Goal: Use online tool/utility: Utilize a website feature to perform a specific function

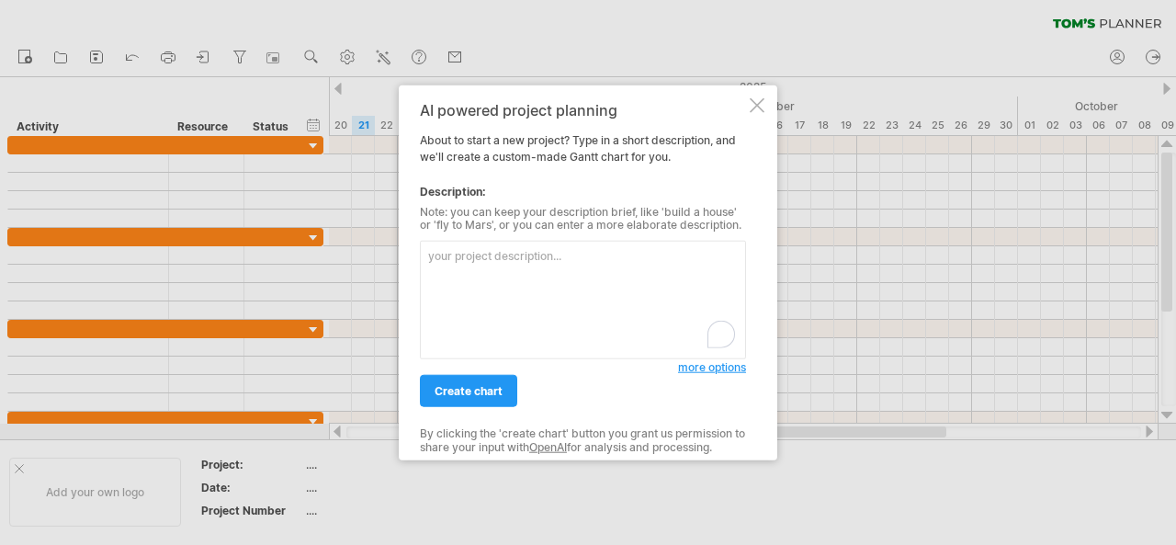
click at [482, 275] on textarea "To enrich screen reader interactions, please activate Accessibility in Grammarl…" at bounding box center [583, 300] width 326 height 119
click at [577, 291] on textarea "To enrich screen reader interactions, please activate Accessibility in Grammarl…" at bounding box center [583, 300] width 326 height 119
click at [699, 373] on span "more options" at bounding box center [712, 367] width 68 height 14
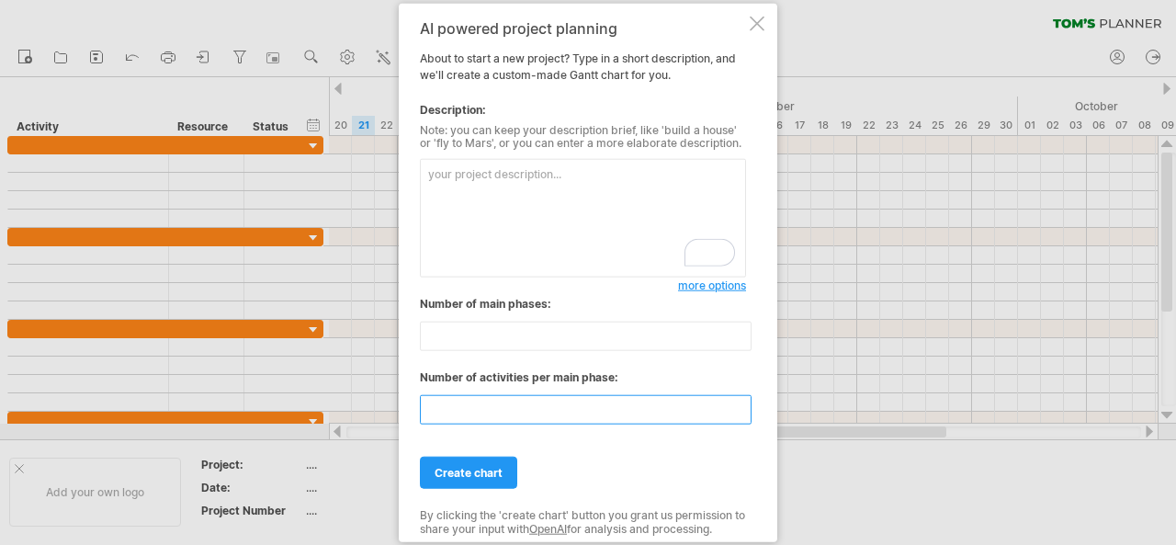
click at [471, 404] on input "**" at bounding box center [586, 409] width 332 height 29
click at [473, 332] on input "**" at bounding box center [586, 336] width 332 height 29
click at [489, 391] on div "**" at bounding box center [583, 405] width 326 height 39
click at [638, 405] on input "**" at bounding box center [586, 409] width 332 height 29
click at [533, 336] on input "**" at bounding box center [586, 336] width 332 height 29
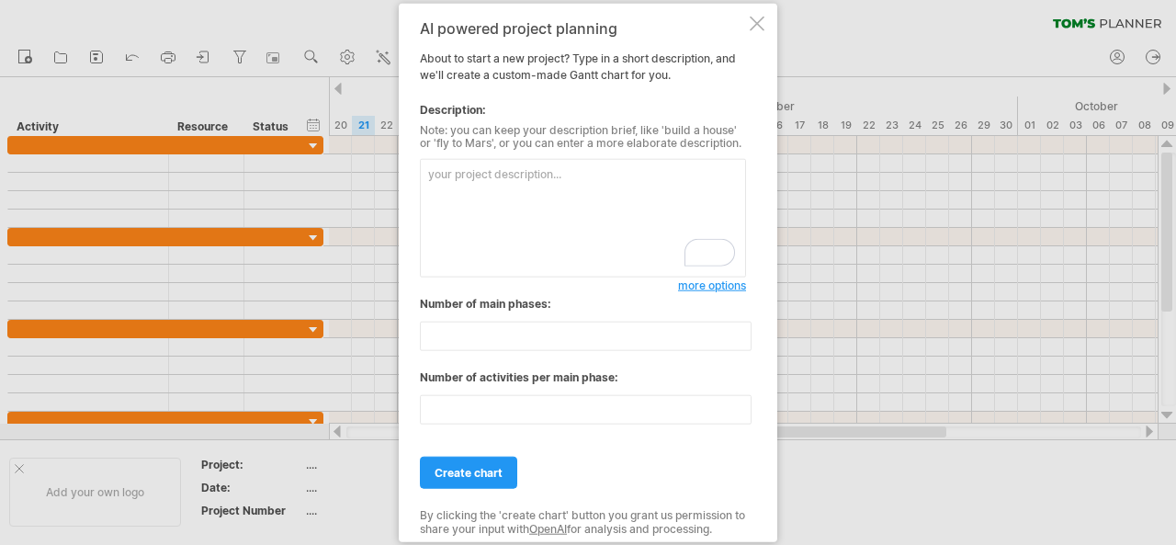
click at [543, 202] on textarea "To enrich screen reader interactions, please activate Accessibility in Grammarl…" at bounding box center [583, 218] width 326 height 119
paste textarea "L ipsu dolorsita c 9-adipi elitseddoe temp Inci 32, 3270 ut Labore 42, 4383. Et…"
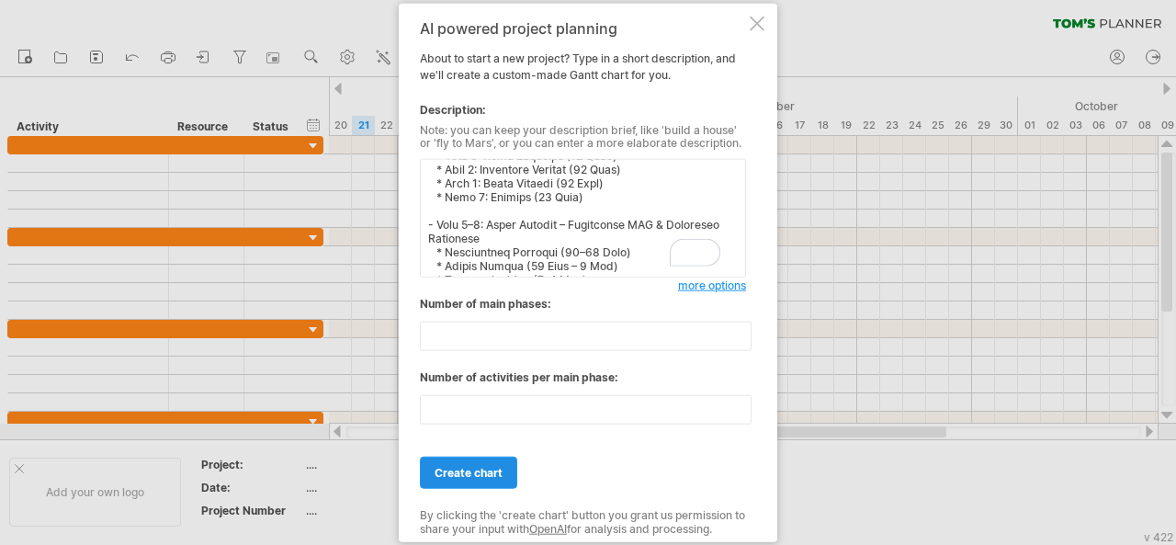
type textarea "L ipsu dolorsita c 9-adipi elitseddoe temp Inci 32, 3270 ut Labore 42, 4383. Et…"
click at [491, 458] on link "create chart" at bounding box center [468, 473] width 97 height 32
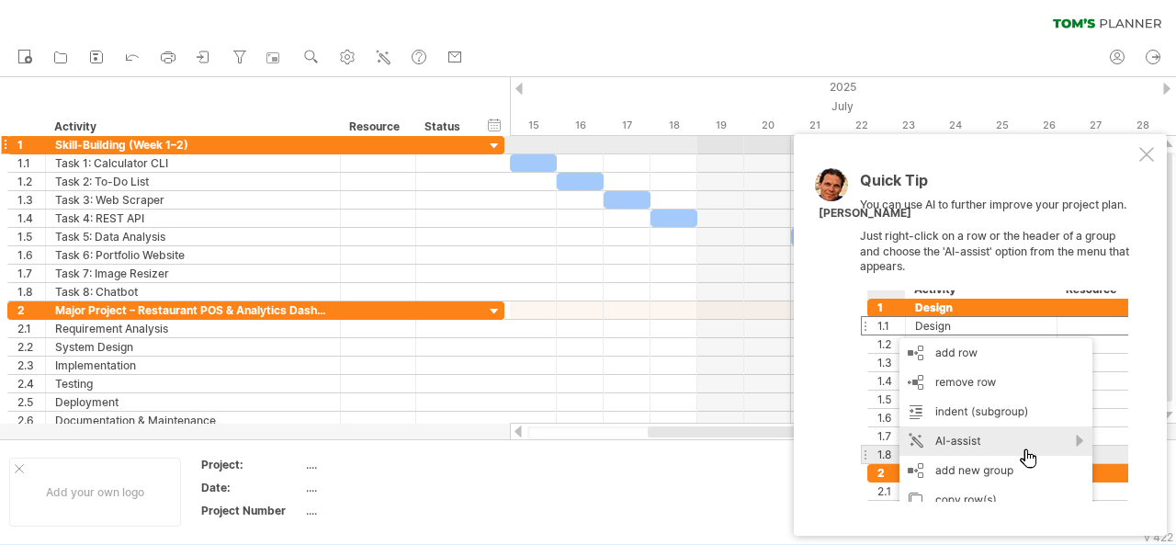
click at [1142, 152] on div at bounding box center [1147, 154] width 15 height 15
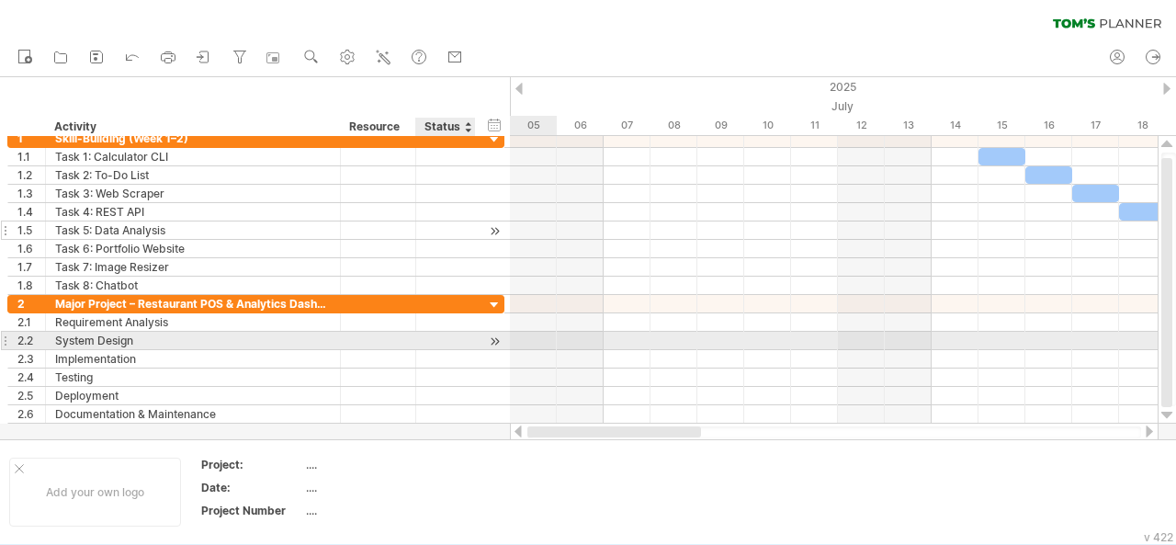
drag, startPoint x: 756, startPoint y: 429, endPoint x: 390, endPoint y: 222, distance: 421.0
click at [469, 333] on div "Trying to reach [DOMAIN_NAME] Connected again... 0% clear filter new 1" at bounding box center [588, 272] width 1176 height 545
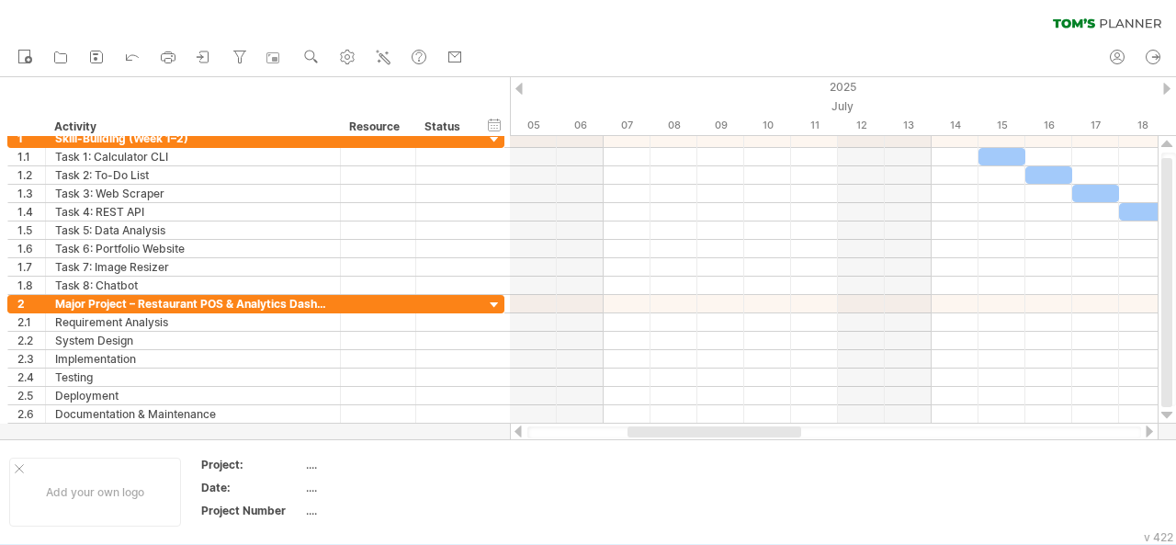
click at [156, 56] on ul "new open" at bounding box center [239, 58] width 463 height 39
click at [168, 54] on icon at bounding box center [168, 57] width 18 height 18
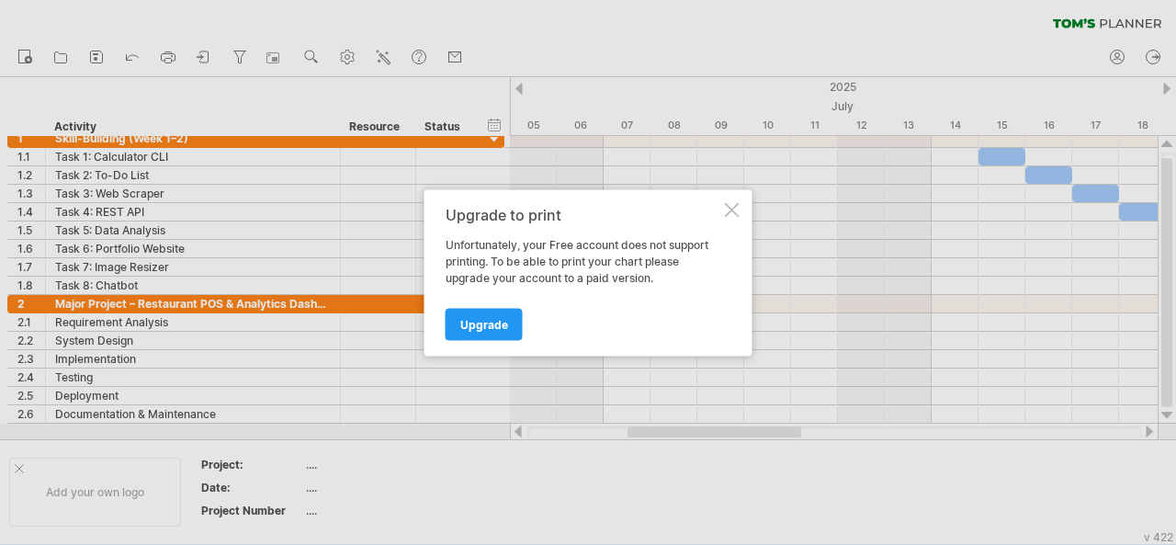
click at [736, 203] on div at bounding box center [732, 209] width 15 height 15
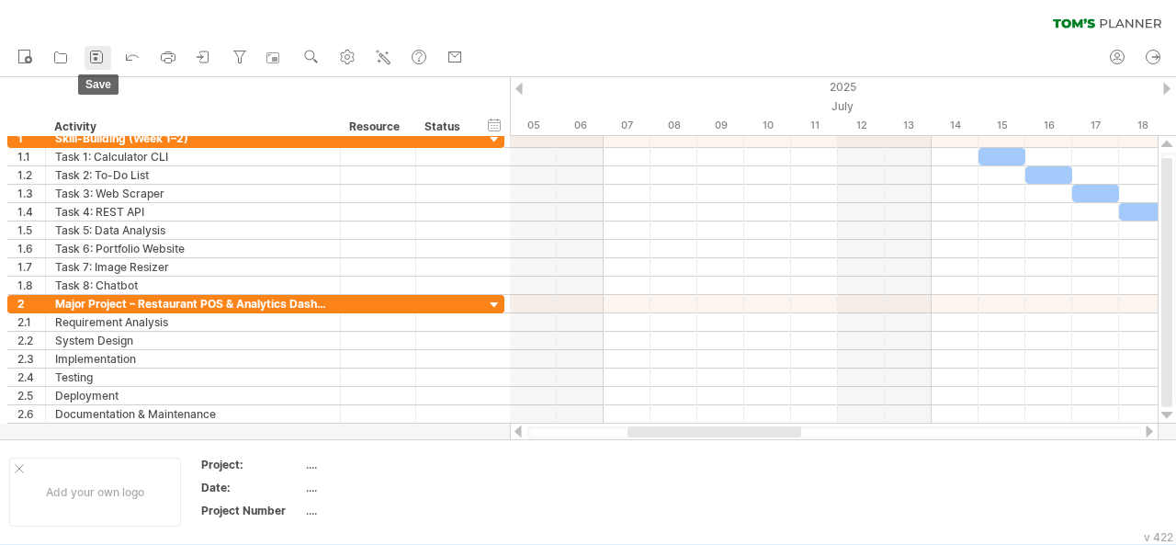
click at [99, 59] on icon at bounding box center [96, 57] width 18 height 18
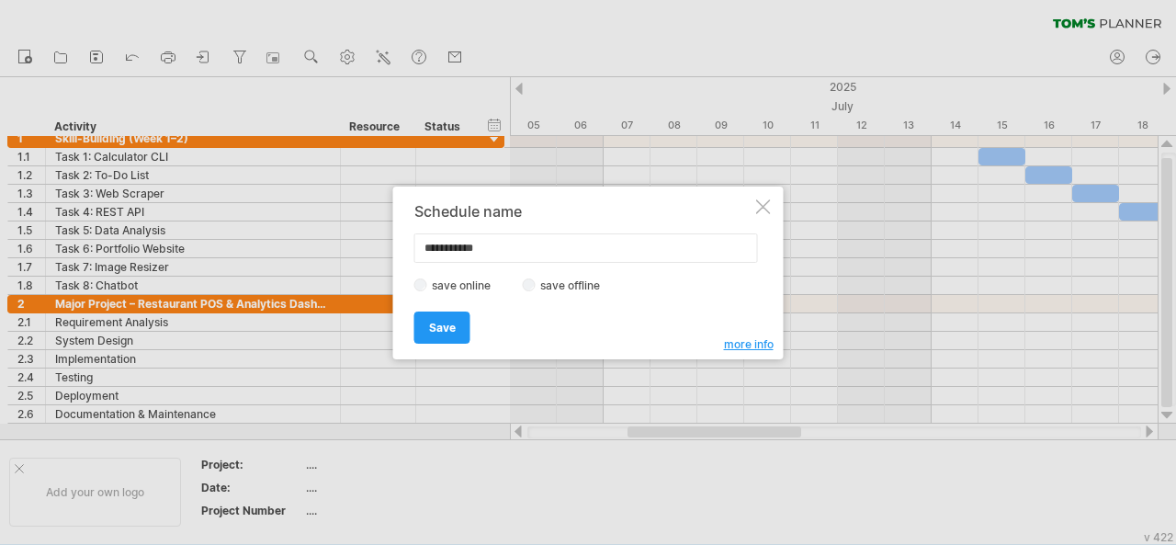
click at [561, 282] on label "save offline" at bounding box center [576, 285] width 80 height 14
click at [447, 330] on span "Save" at bounding box center [442, 328] width 27 height 14
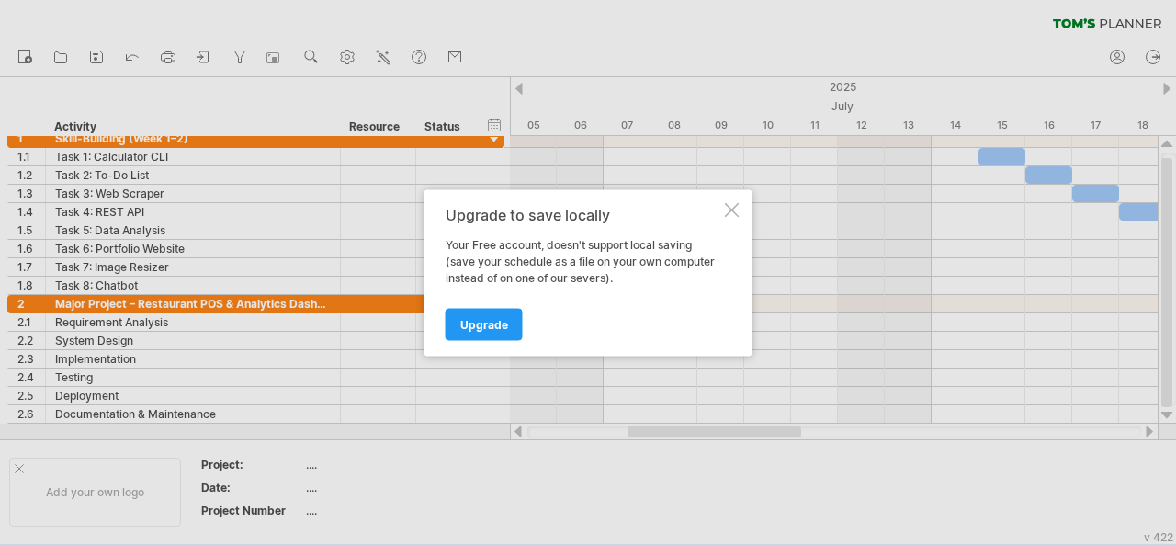
drag, startPoint x: 434, startPoint y: 238, endPoint x: 531, endPoint y: 242, distance: 97.5
click at [531, 242] on div "Upgrade to save locally Your Free account, doesn't support local saving (save y…" at bounding box center [589, 272] width 328 height 166
click at [732, 202] on div at bounding box center [732, 209] width 15 height 15
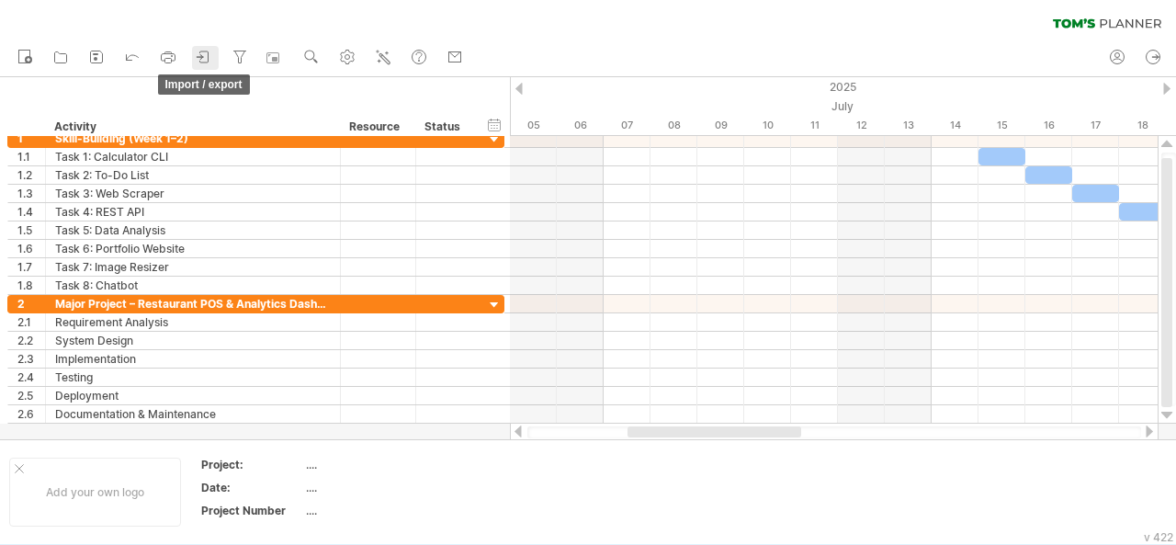
click at [213, 58] on icon at bounding box center [204, 57] width 18 height 18
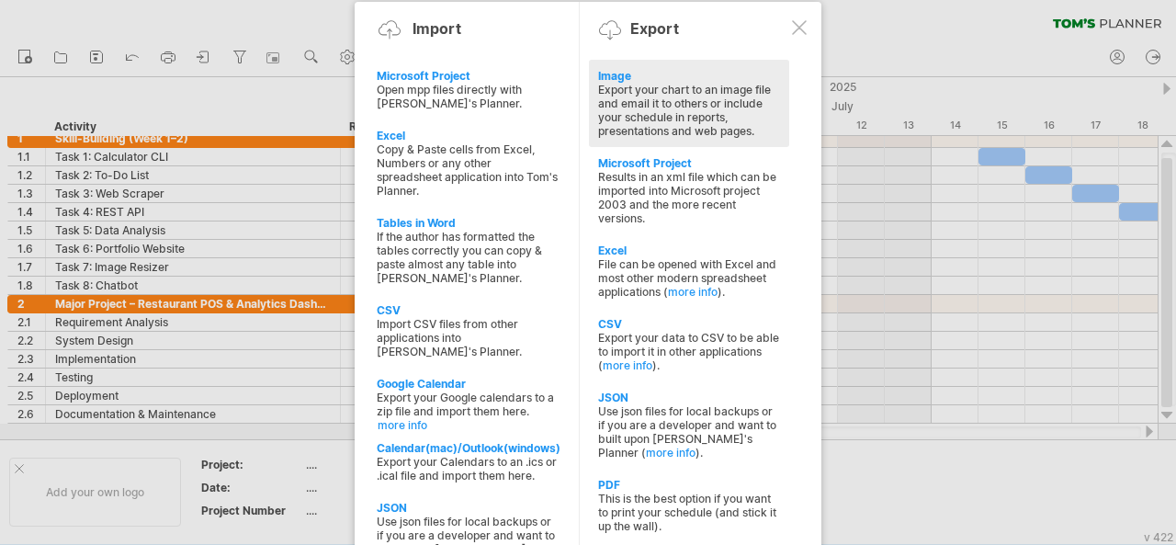
click at [656, 98] on div "Export your chart to an image file and email it to others or include your sched…" at bounding box center [689, 110] width 182 height 55
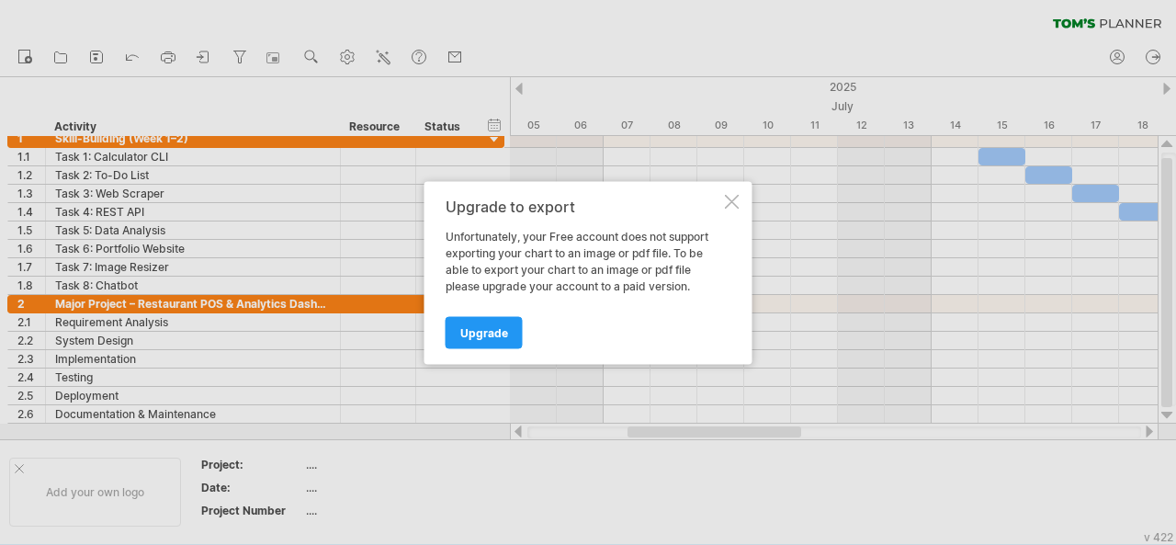
click at [732, 199] on div at bounding box center [732, 201] width 15 height 15
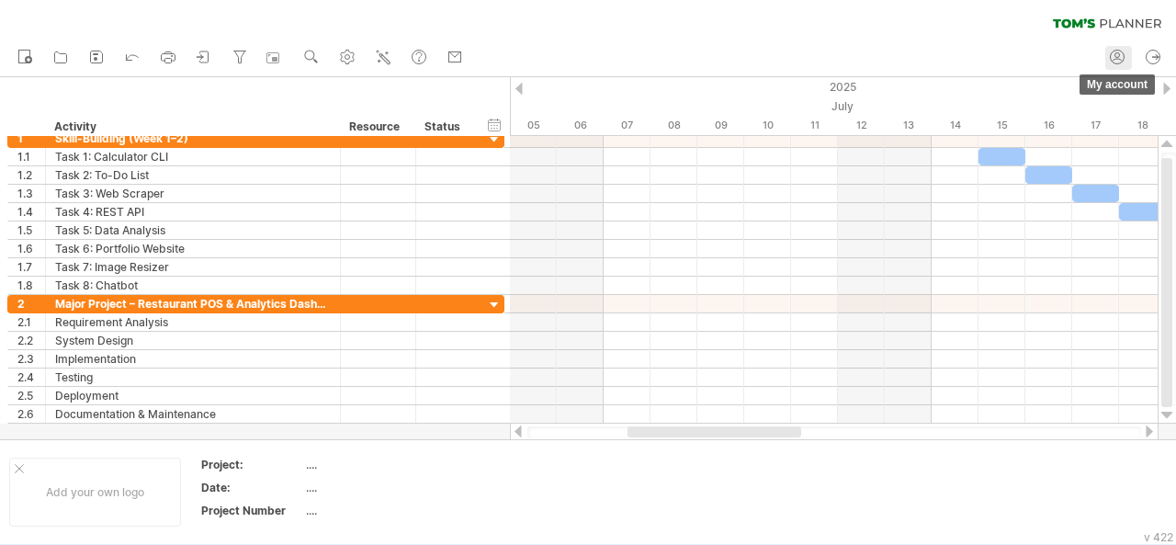
click at [1111, 56] on circle at bounding box center [1118, 58] width 14 height 14
type input "**********"
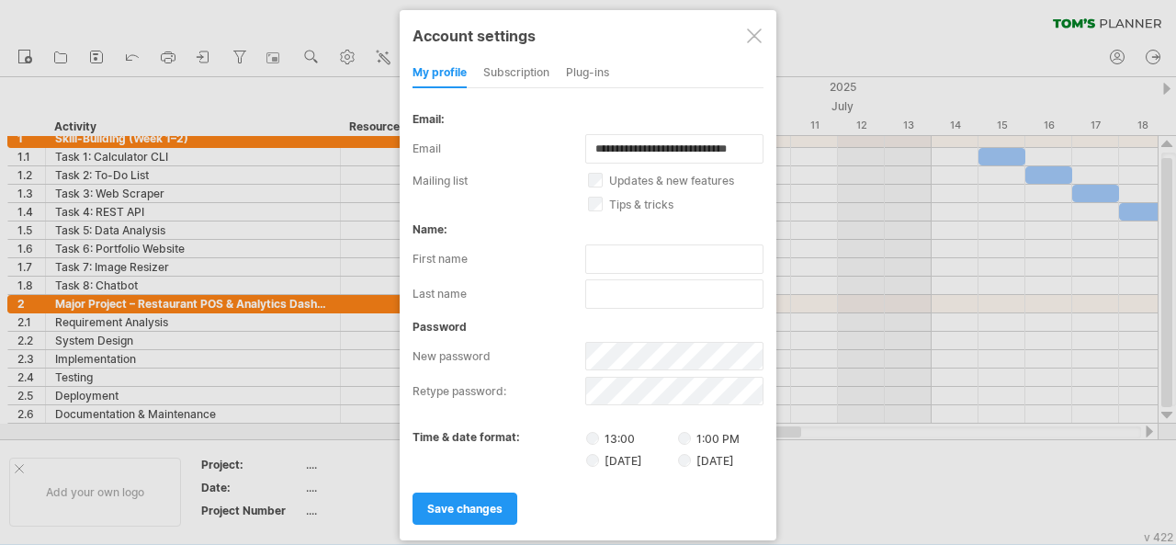
click at [604, 177] on label "updates & new features" at bounding box center [686, 181] width 197 height 14
click at [520, 59] on div "subscription" at bounding box center [516, 73] width 66 height 29
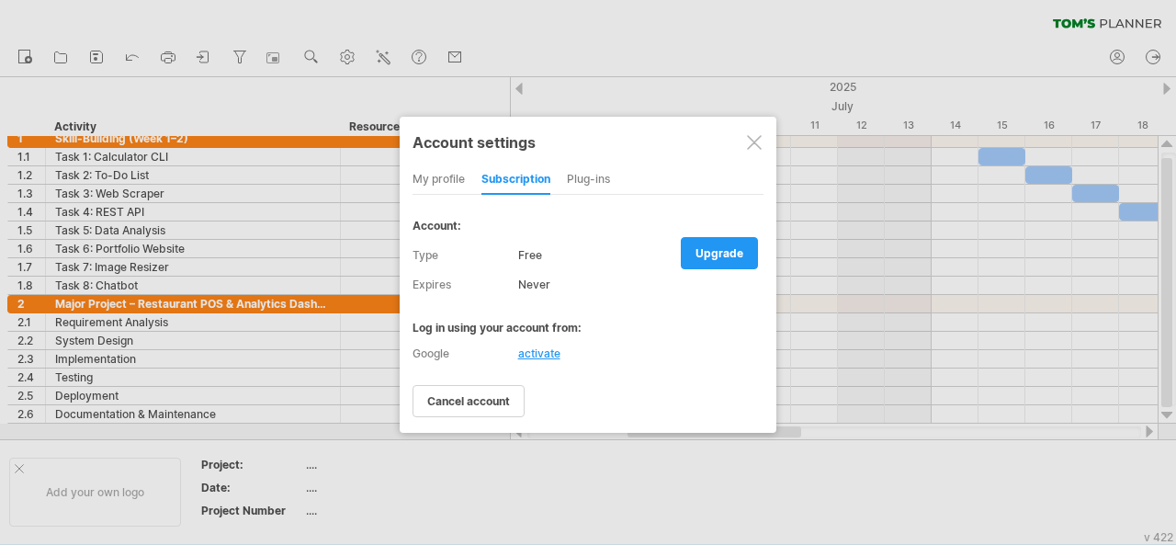
click at [559, 245] on div "Free" at bounding box center [640, 255] width 245 height 29
drag, startPoint x: 542, startPoint y: 284, endPoint x: 598, endPoint y: 273, distance: 57.1
click at [542, 284] on div "never" at bounding box center [640, 284] width 245 height 29
click at [706, 242] on link "upgrade" at bounding box center [719, 253] width 77 height 32
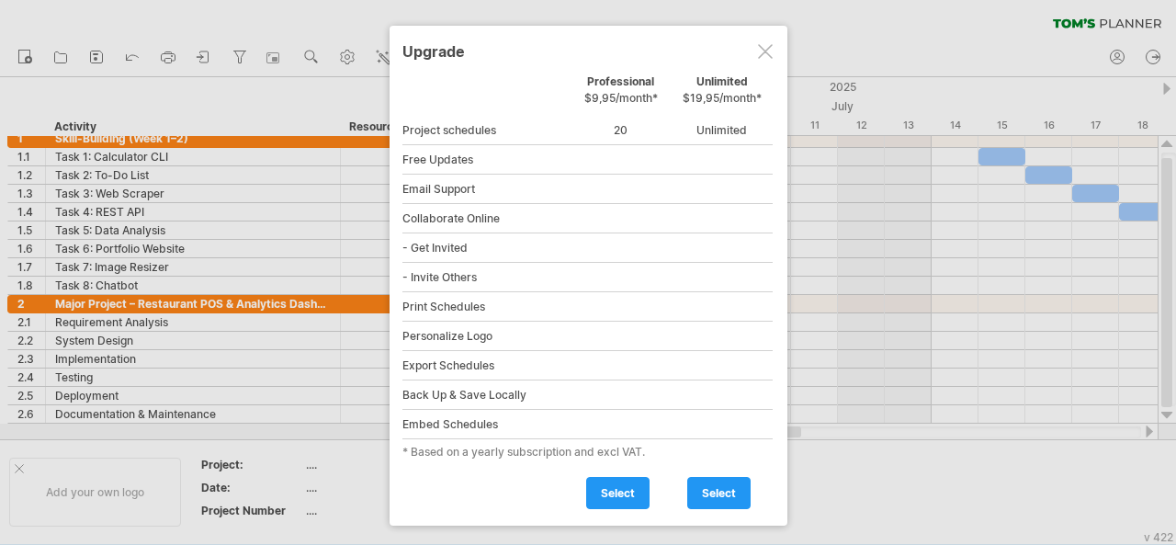
click at [767, 58] on div at bounding box center [765, 51] width 15 height 15
